Goal: Find contact information: Find contact information

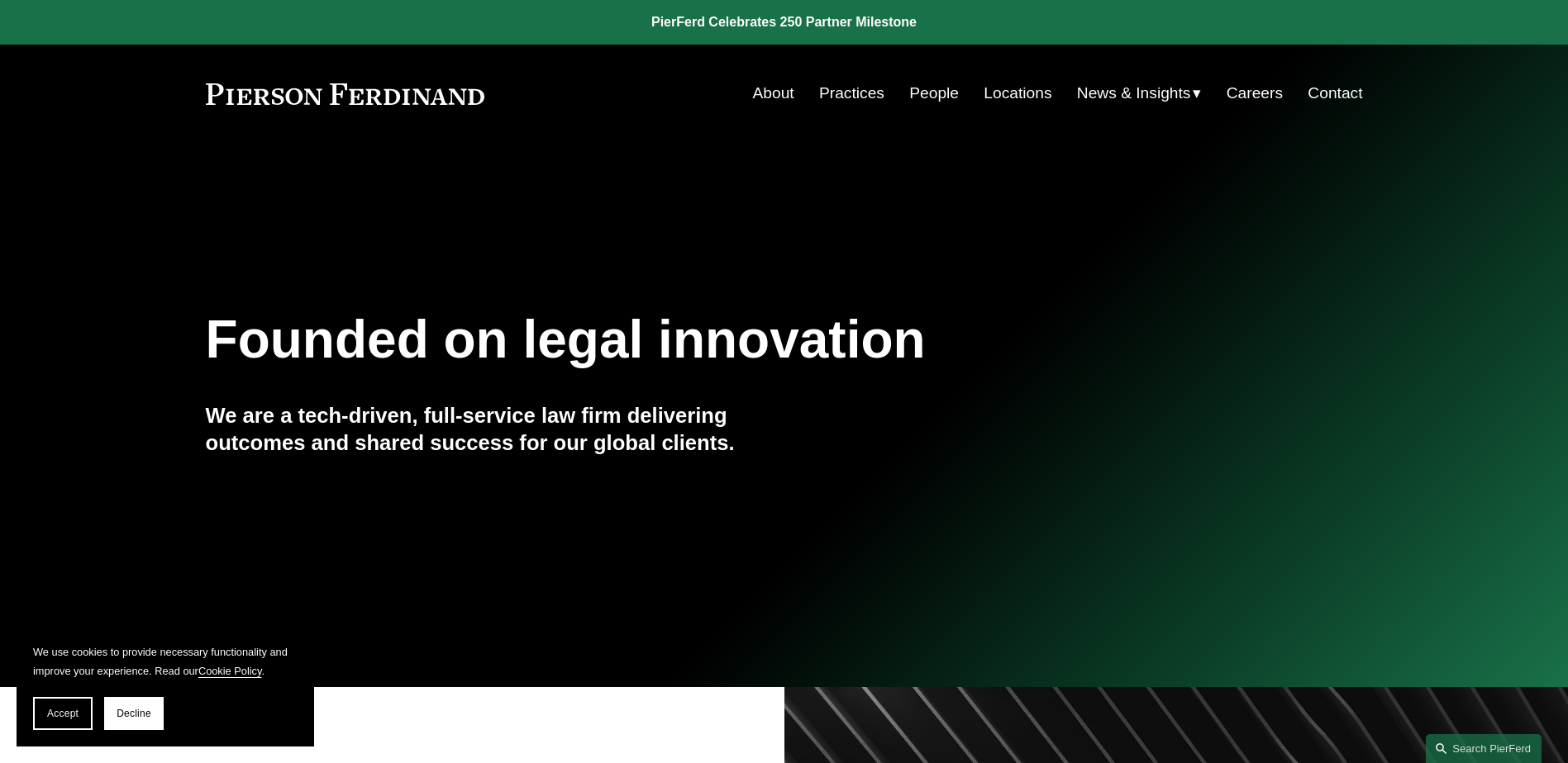
click at [924, 90] on link "People" at bounding box center [934, 93] width 50 height 32
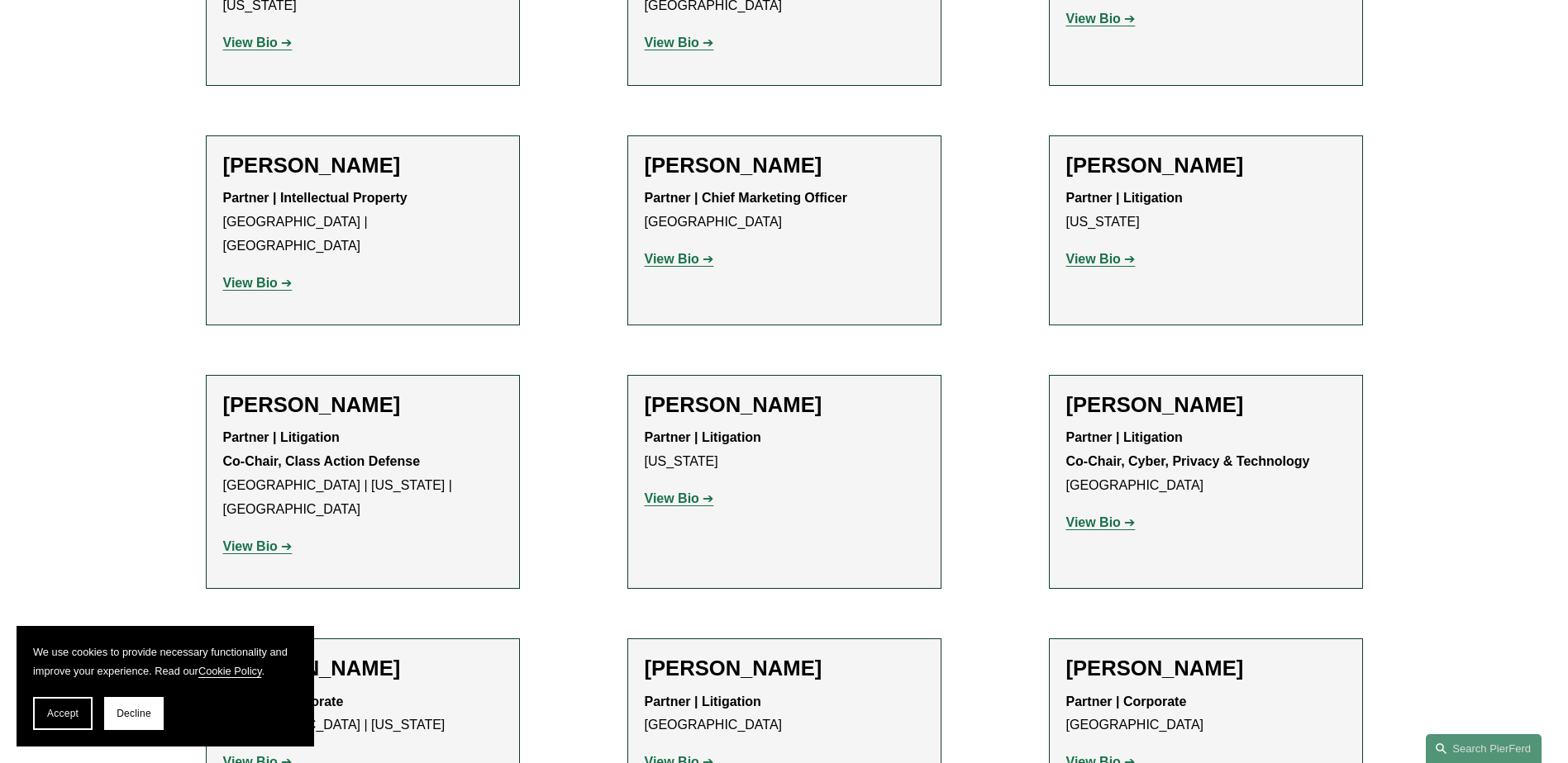
scroll to position [13872, 0]
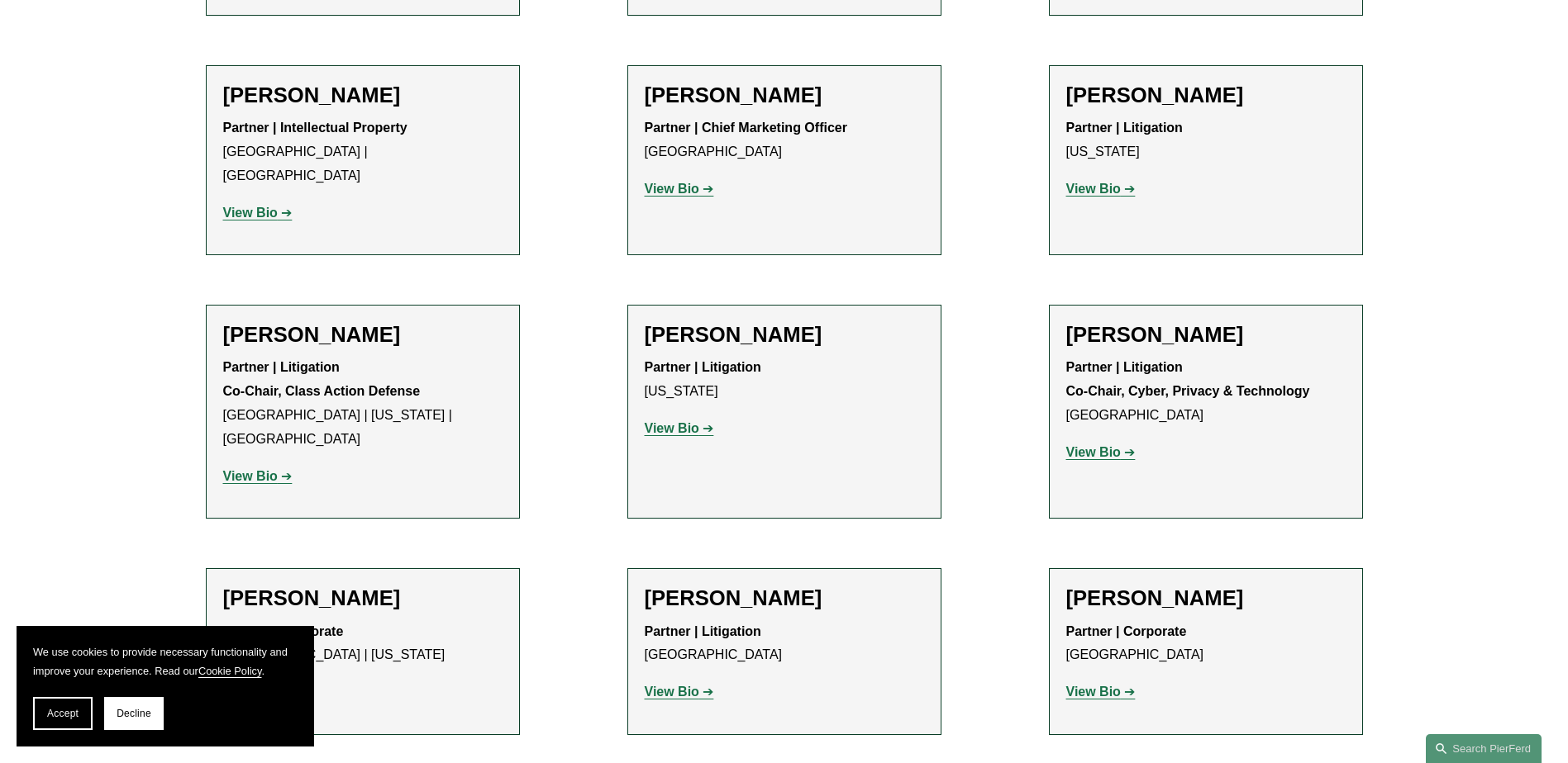
click at [135, 712] on span "Decline" at bounding box center [133, 714] width 35 height 12
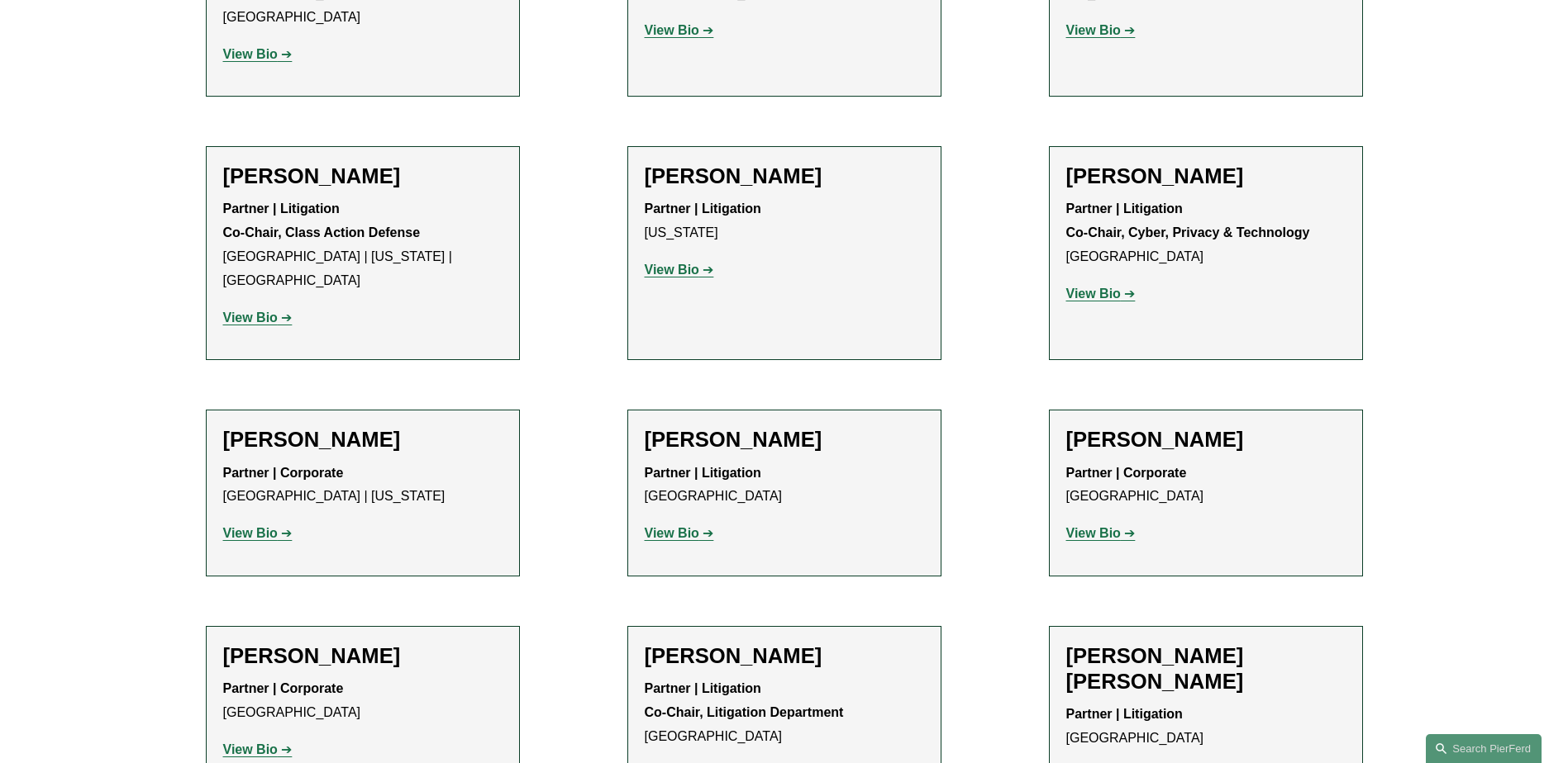
scroll to position [14120, 0]
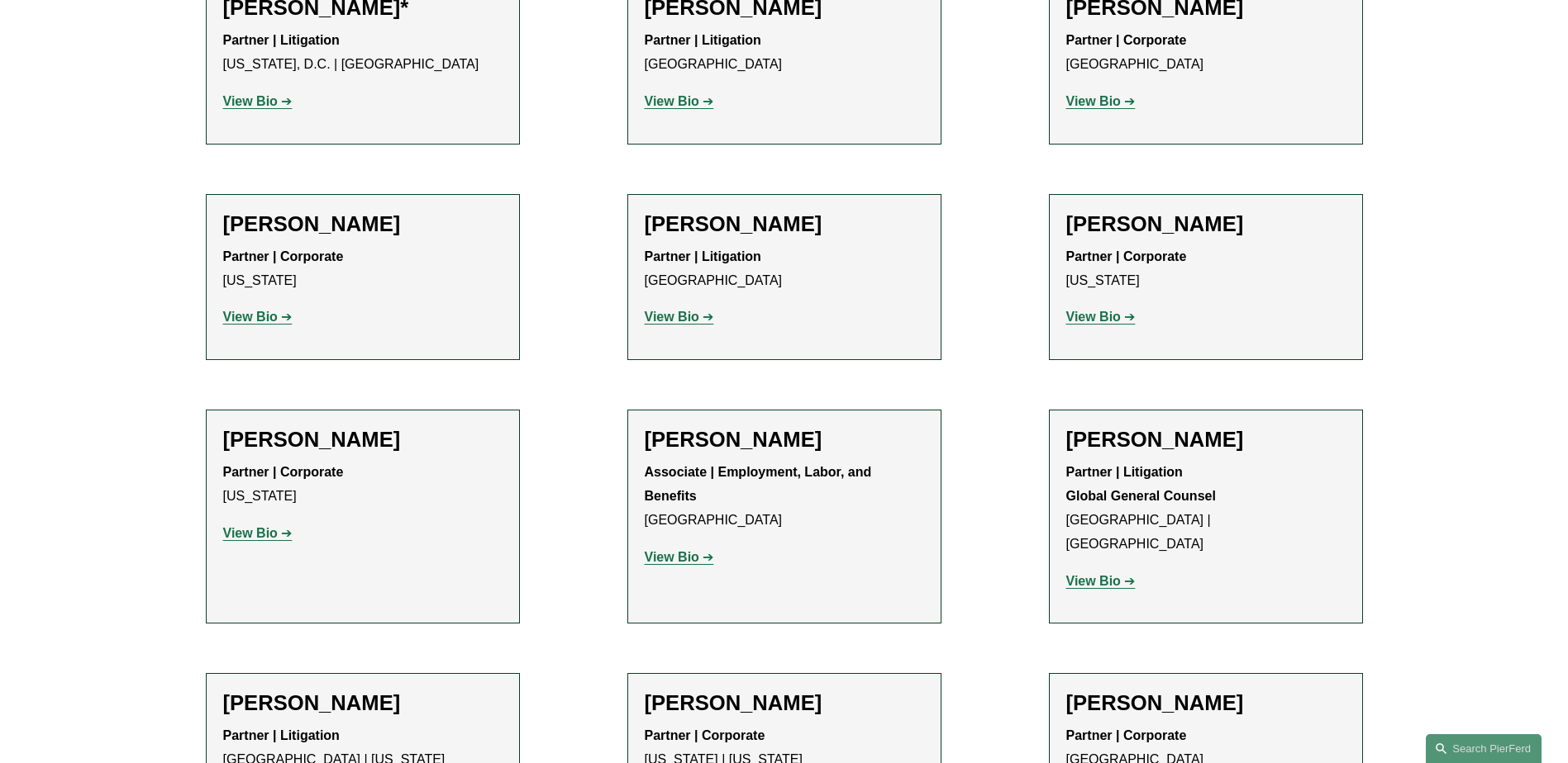
scroll to position [7593, 0]
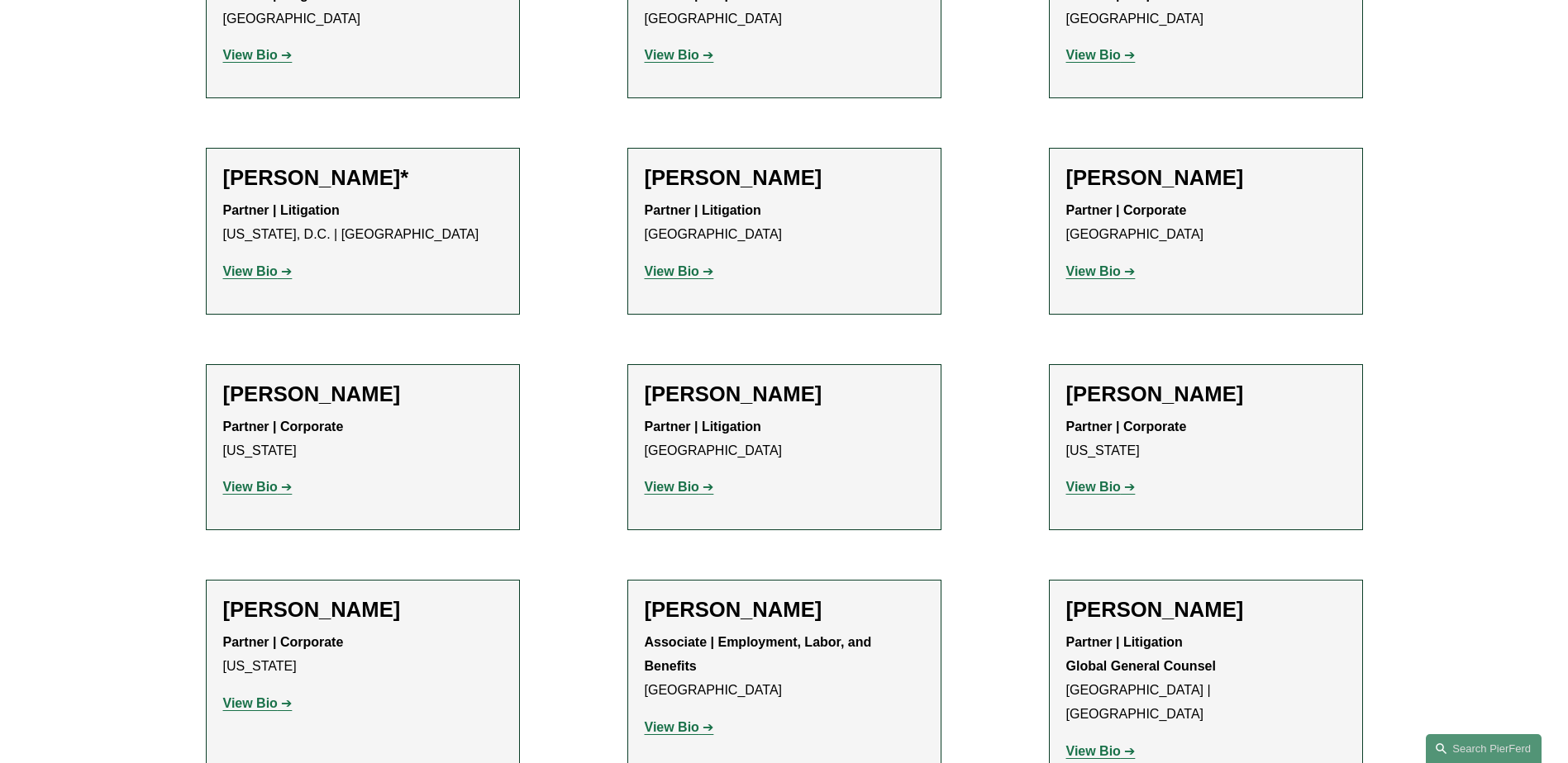
click at [652, 480] on strong "View Bio" at bounding box center [671, 487] width 55 height 14
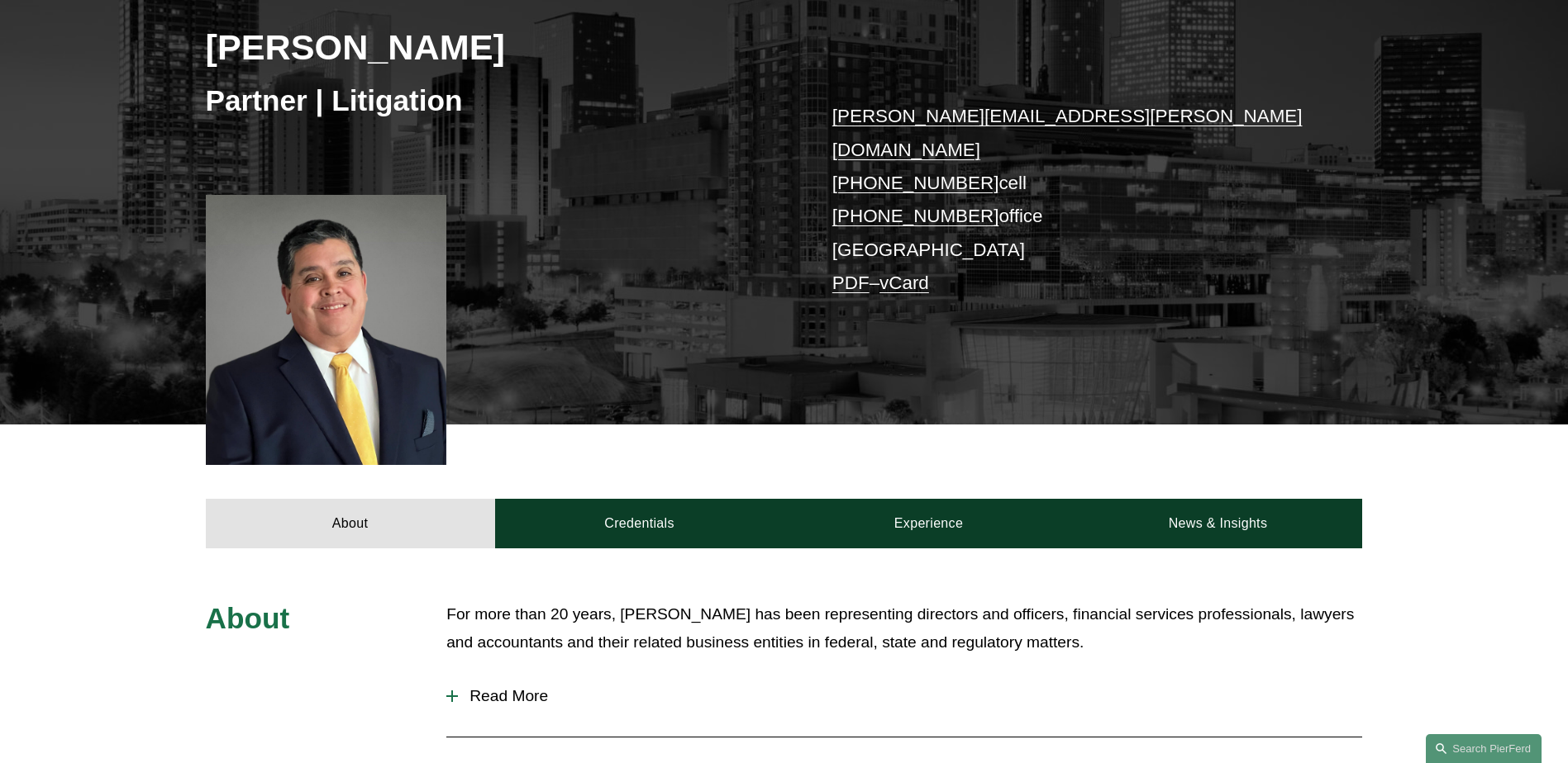
scroll to position [330, 0]
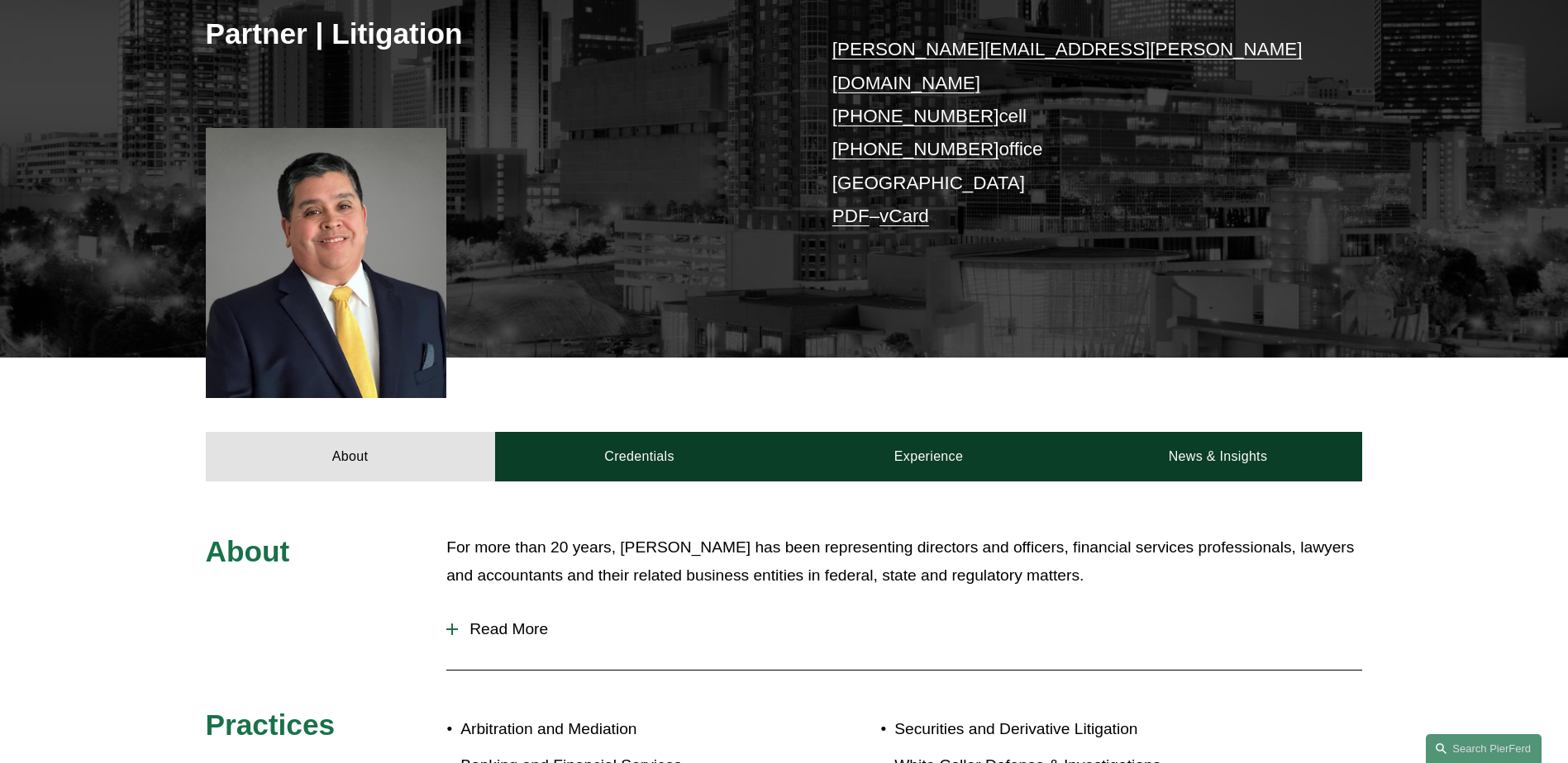
click at [929, 205] on link "vCard" at bounding box center [905, 216] width 50 height 21
